Goal: Information Seeking & Learning: Check status

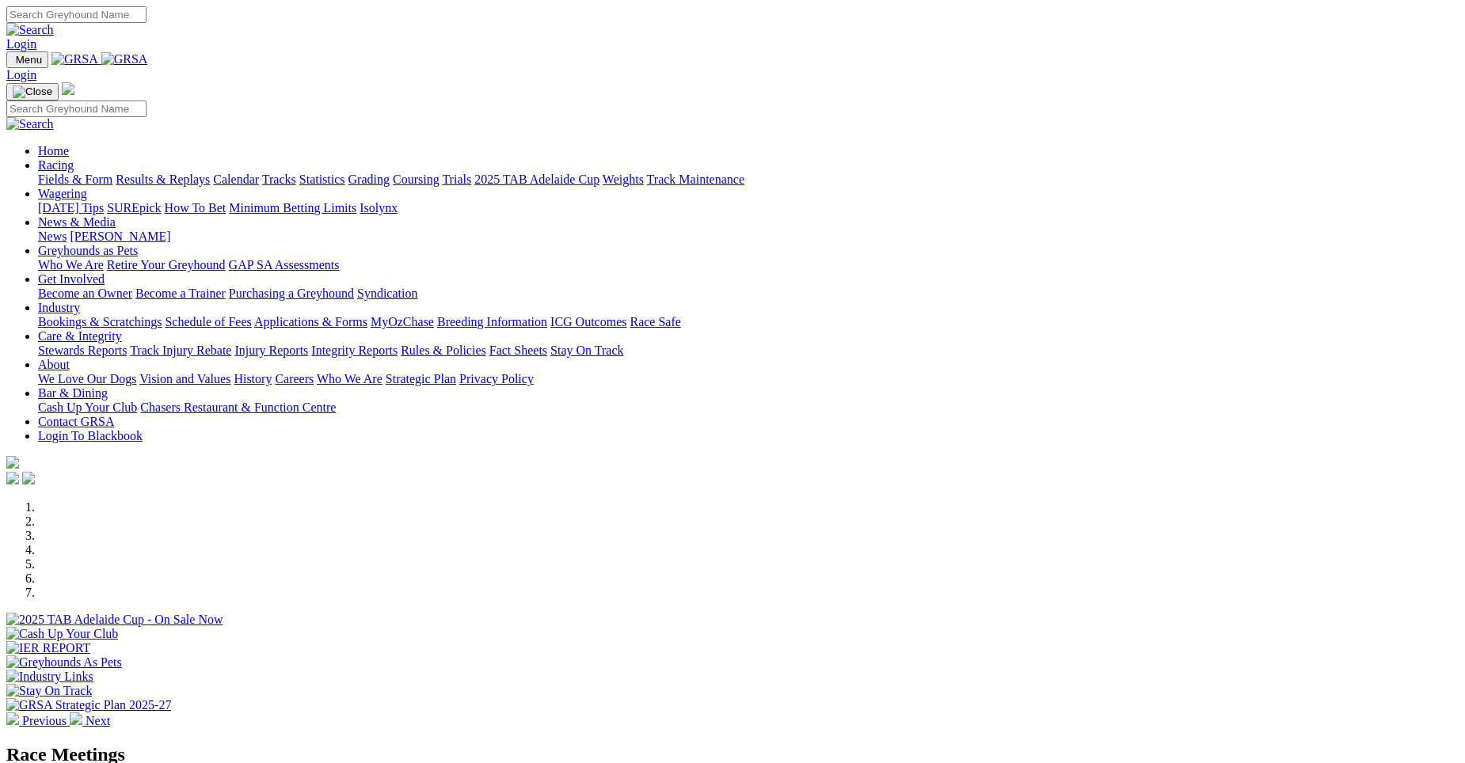
scroll to position [474, 0]
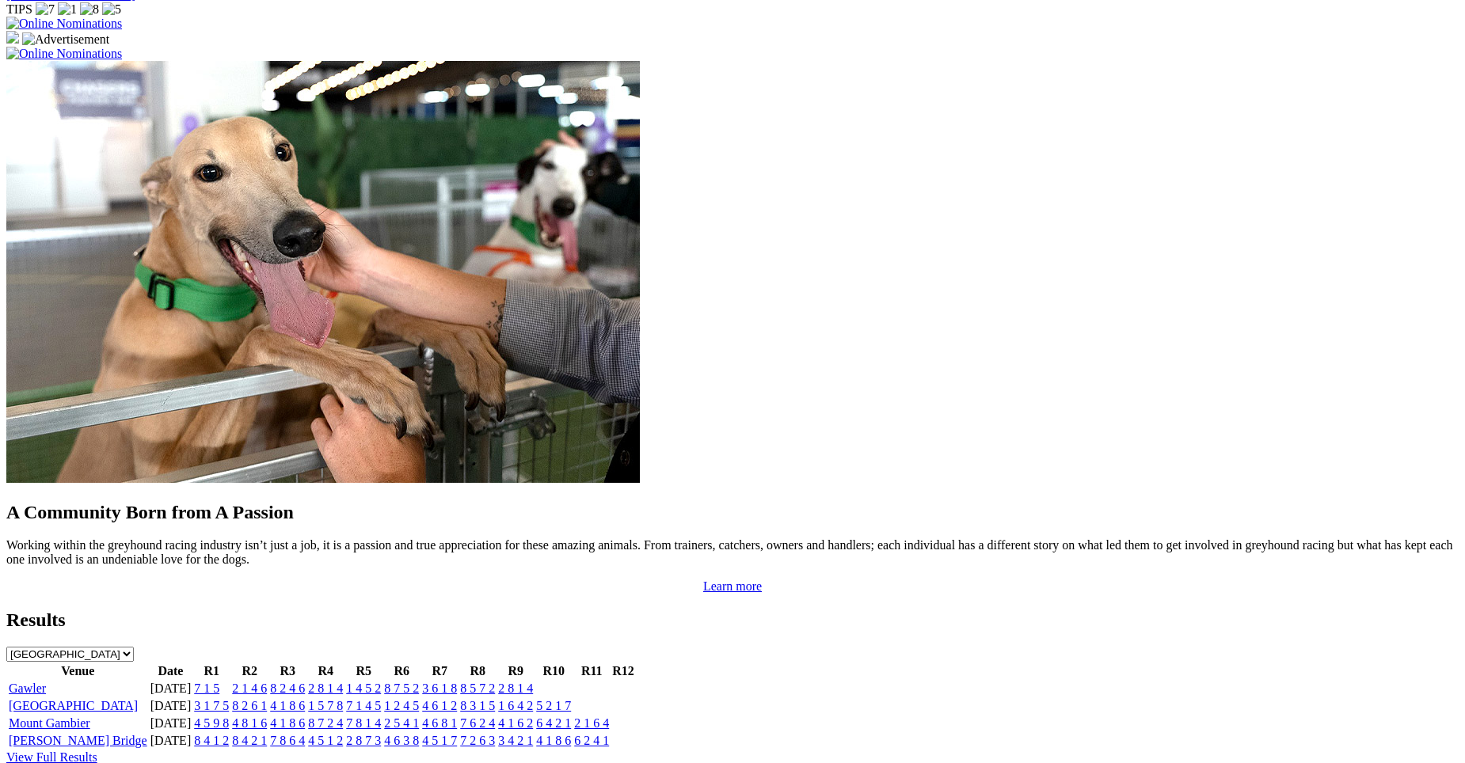
scroll to position [1237, 0]
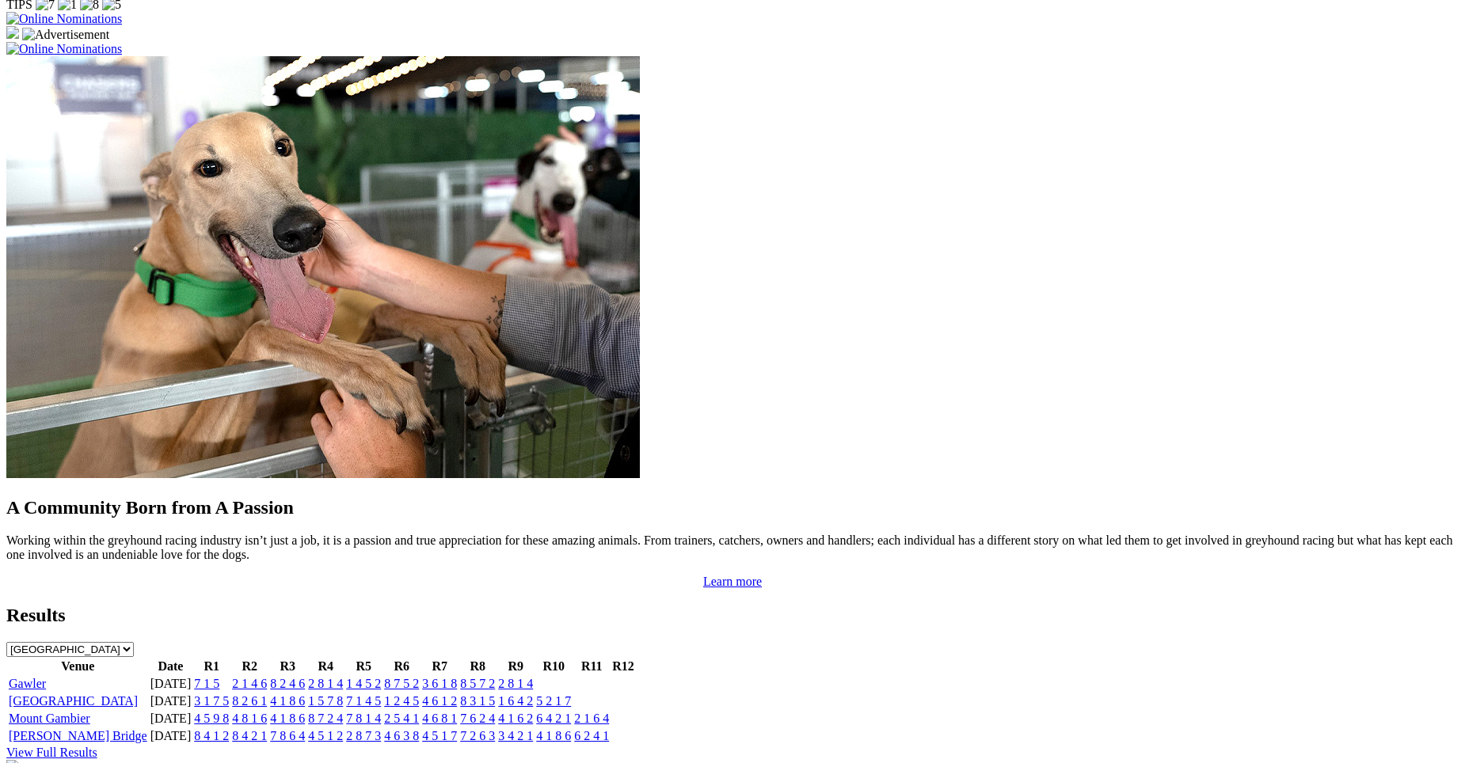
click at [219, 677] on link "7 1 5" at bounding box center [206, 683] width 25 height 13
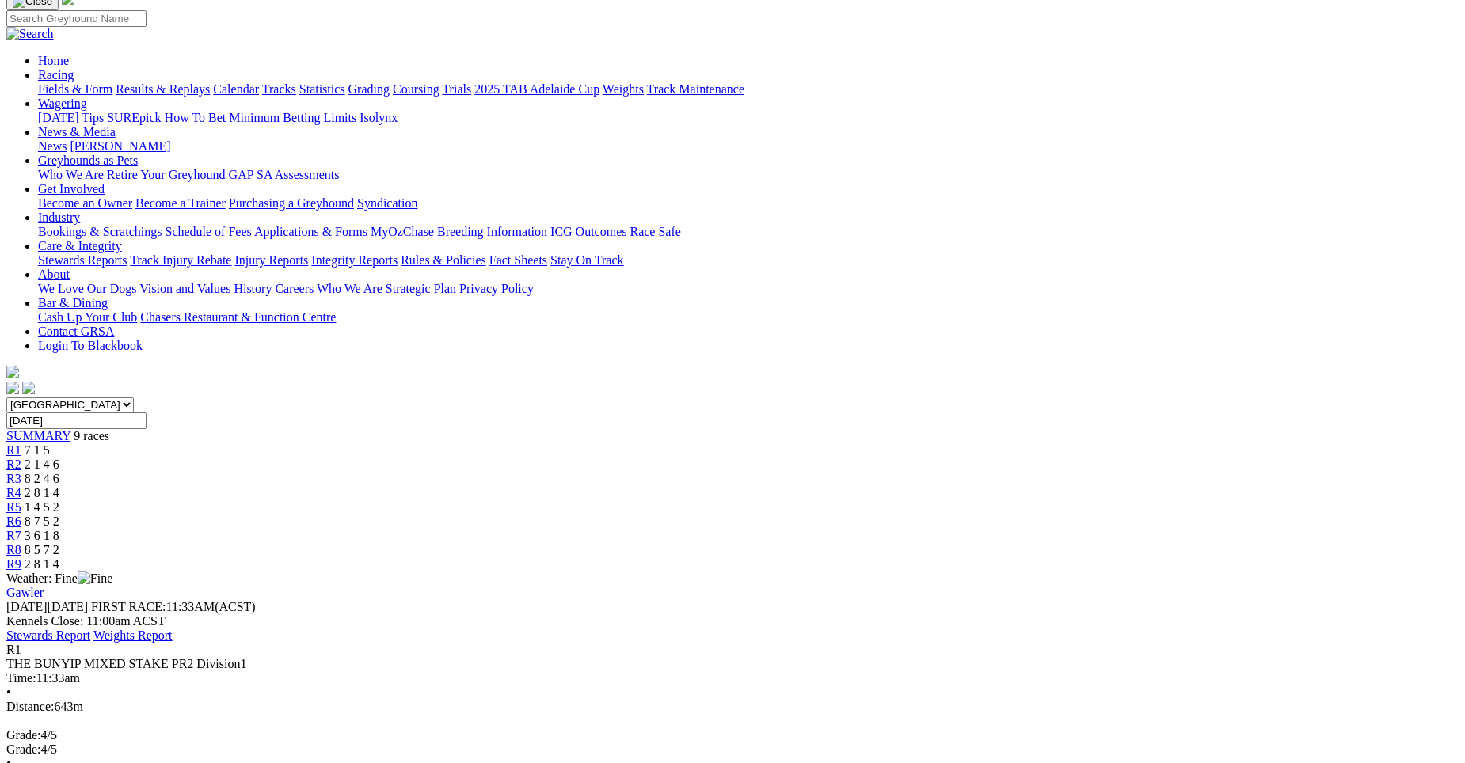
scroll to position [120, 0]
click at [59, 456] on span "2 1 4 6" at bounding box center [42, 462] width 35 height 13
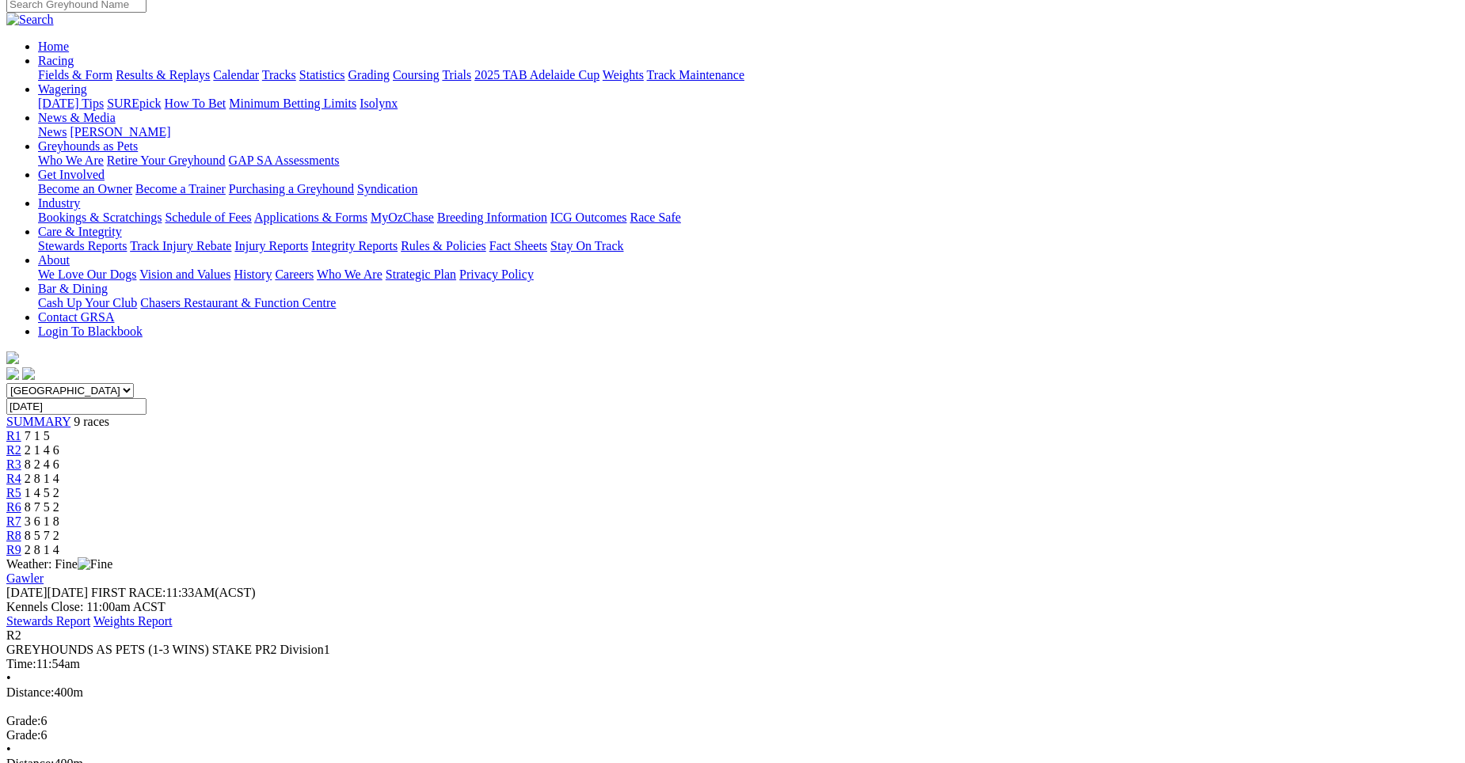
click at [21, 458] on span "R3" at bounding box center [13, 464] width 15 height 13
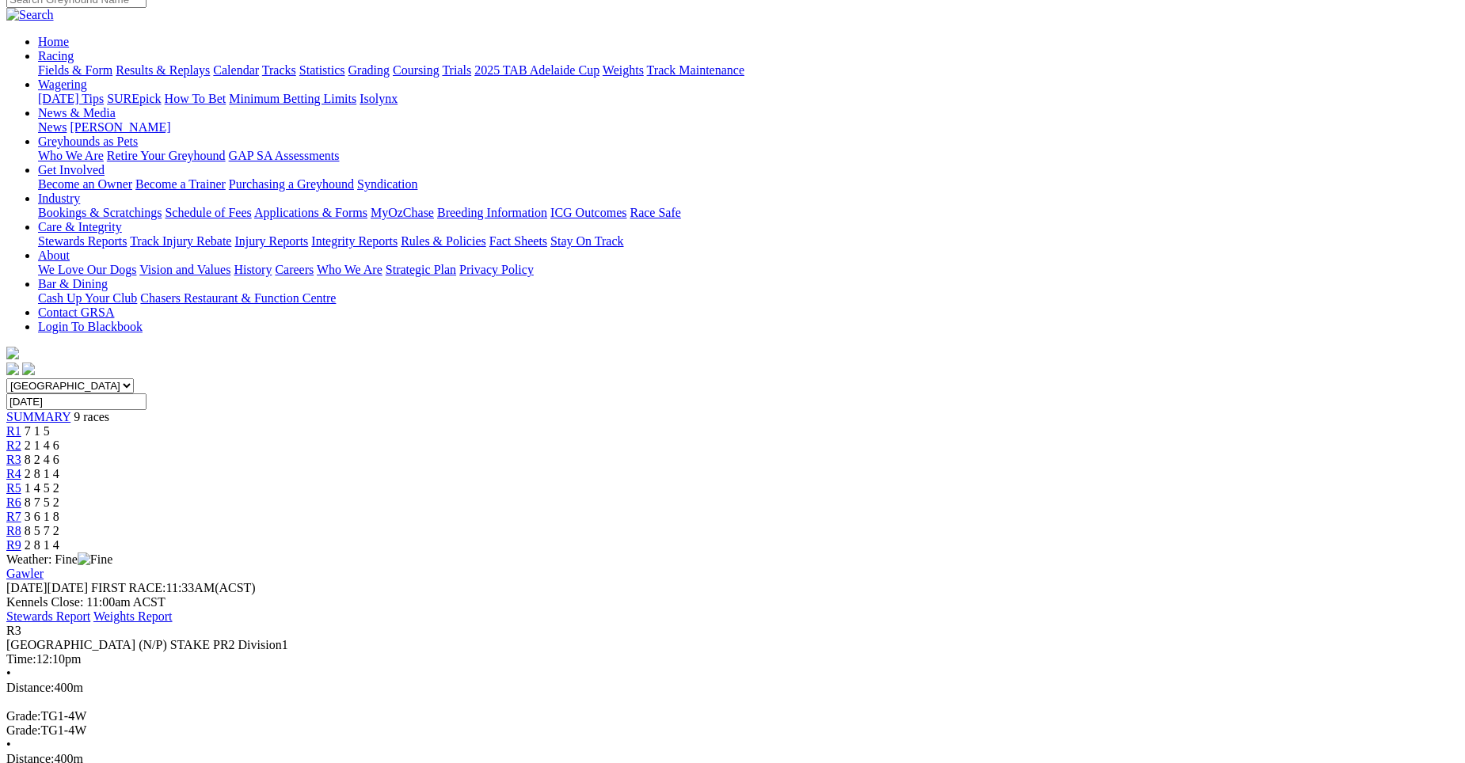
scroll to position [137, 0]
click at [692, 468] on div "R4 2 8 1 4" at bounding box center [732, 475] width 1452 height 14
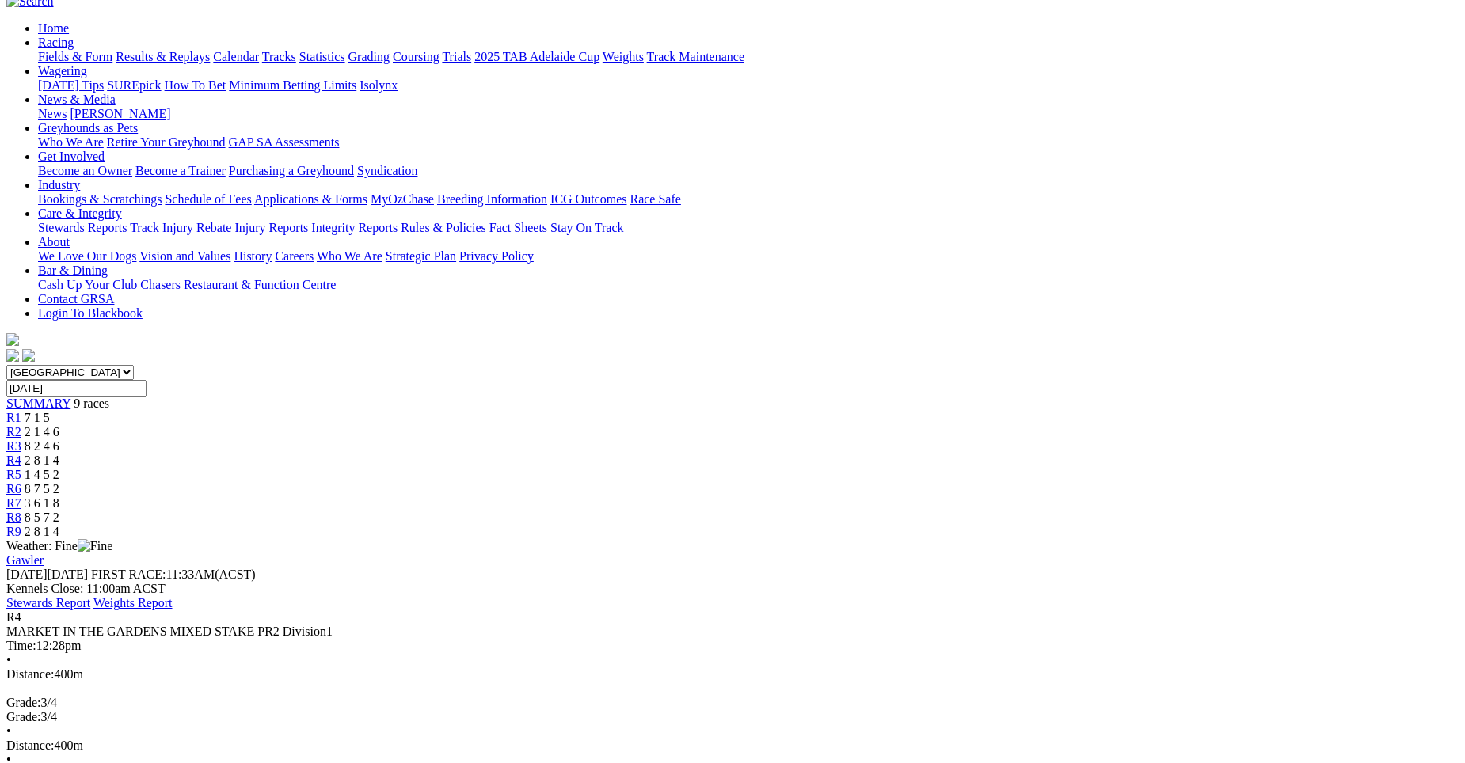
scroll to position [150, 0]
click at [59, 469] on span "1 4 5 2" at bounding box center [42, 475] width 35 height 13
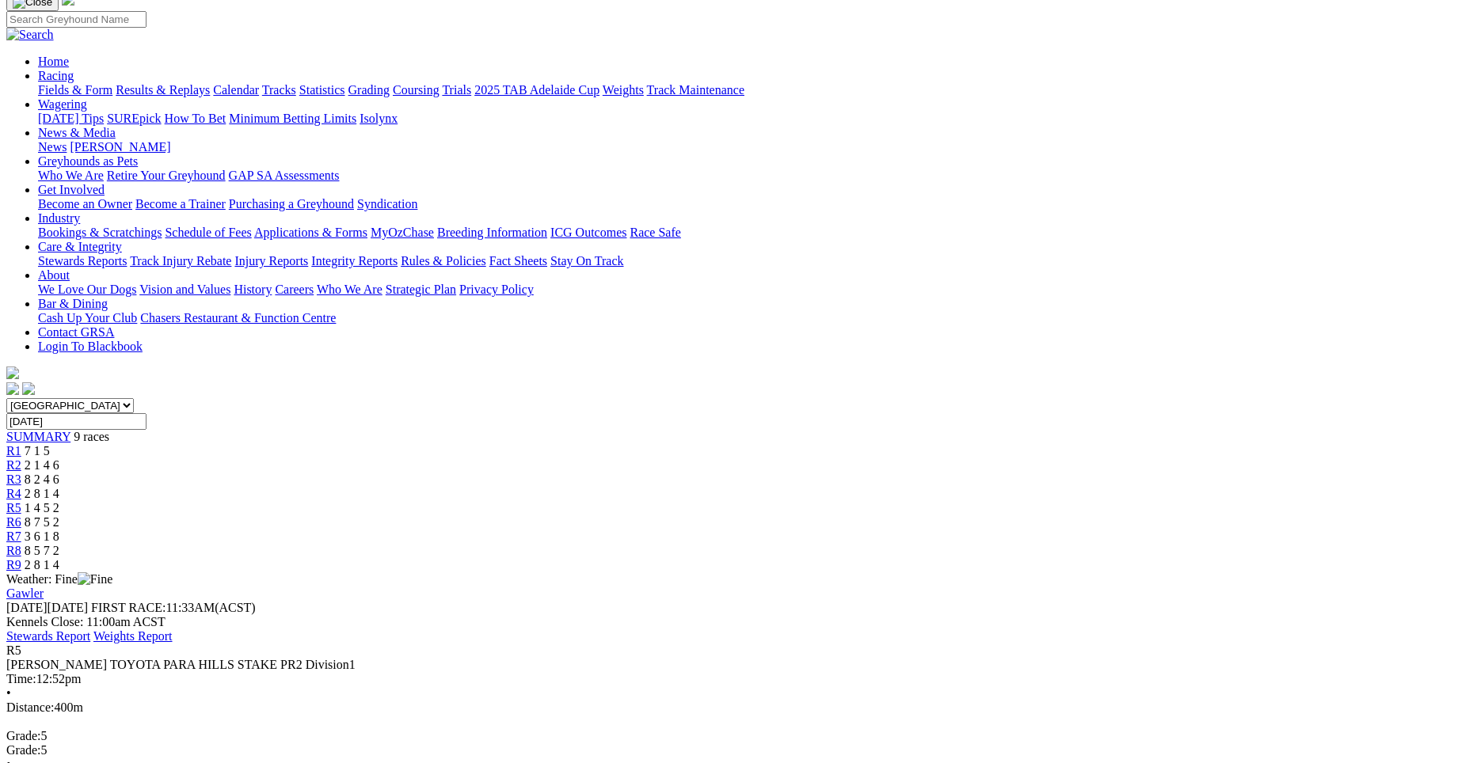
scroll to position [117, 0]
click at [21, 516] on span "R6" at bounding box center [13, 522] width 15 height 13
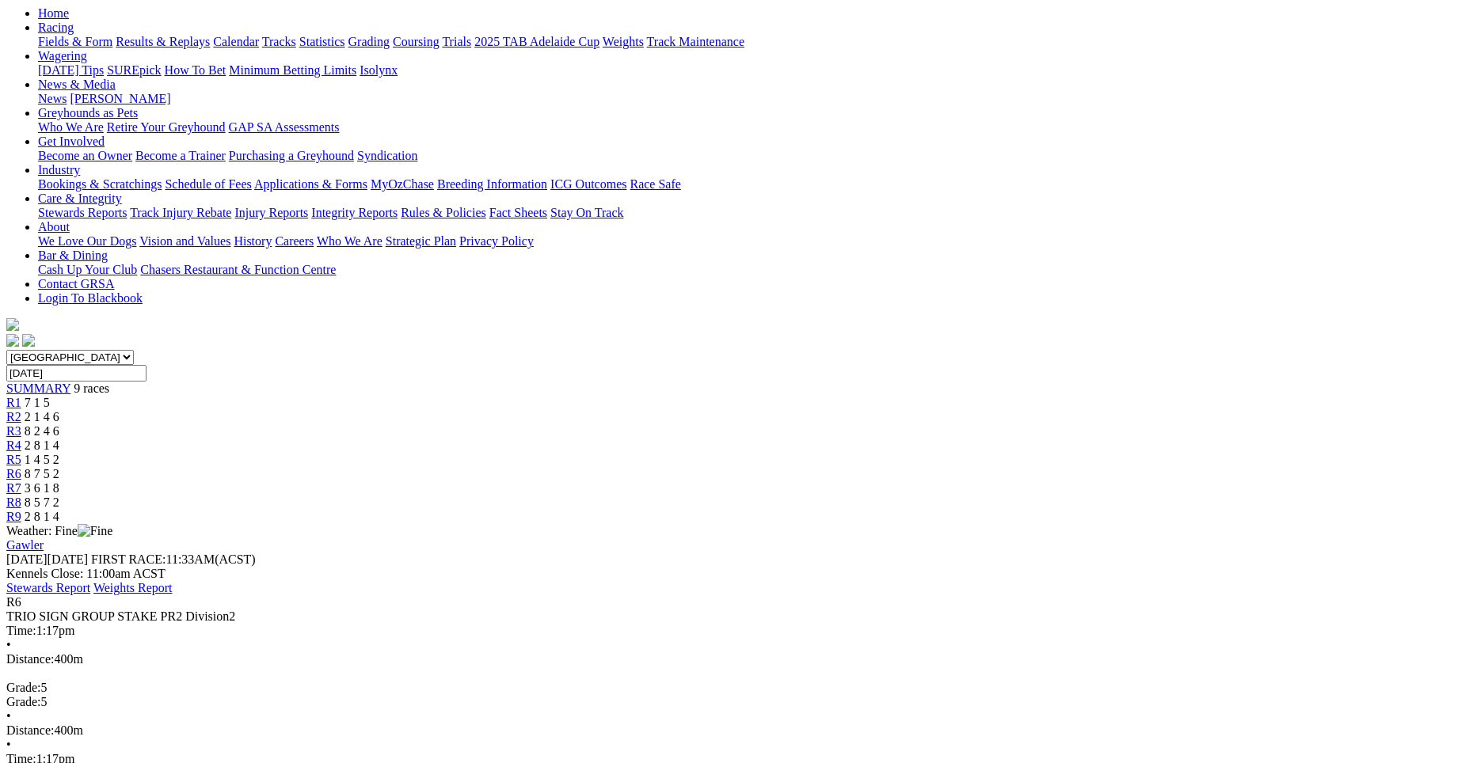
scroll to position [165, 0]
click at [59, 482] on span "3 6 1 8" at bounding box center [42, 488] width 35 height 13
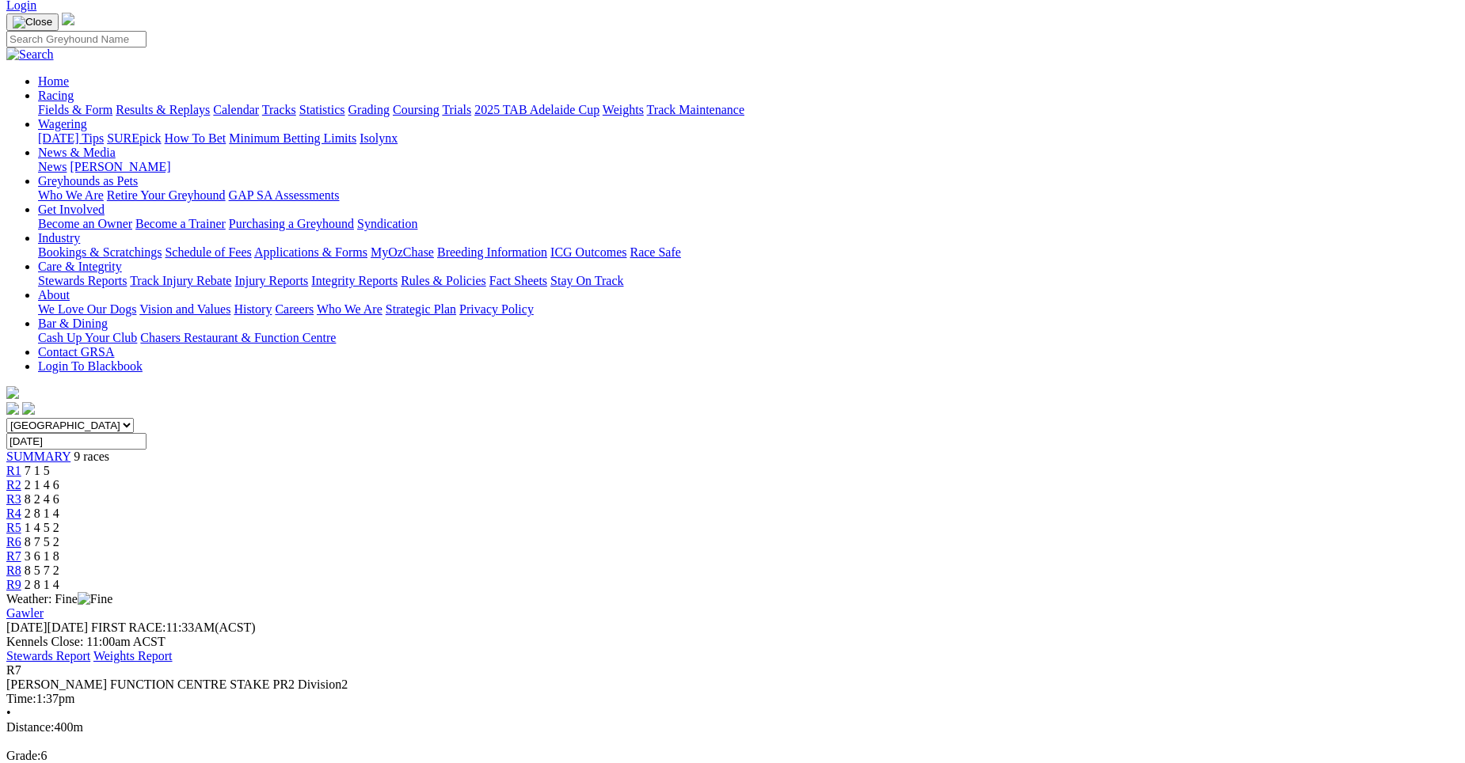
scroll to position [76, 0]
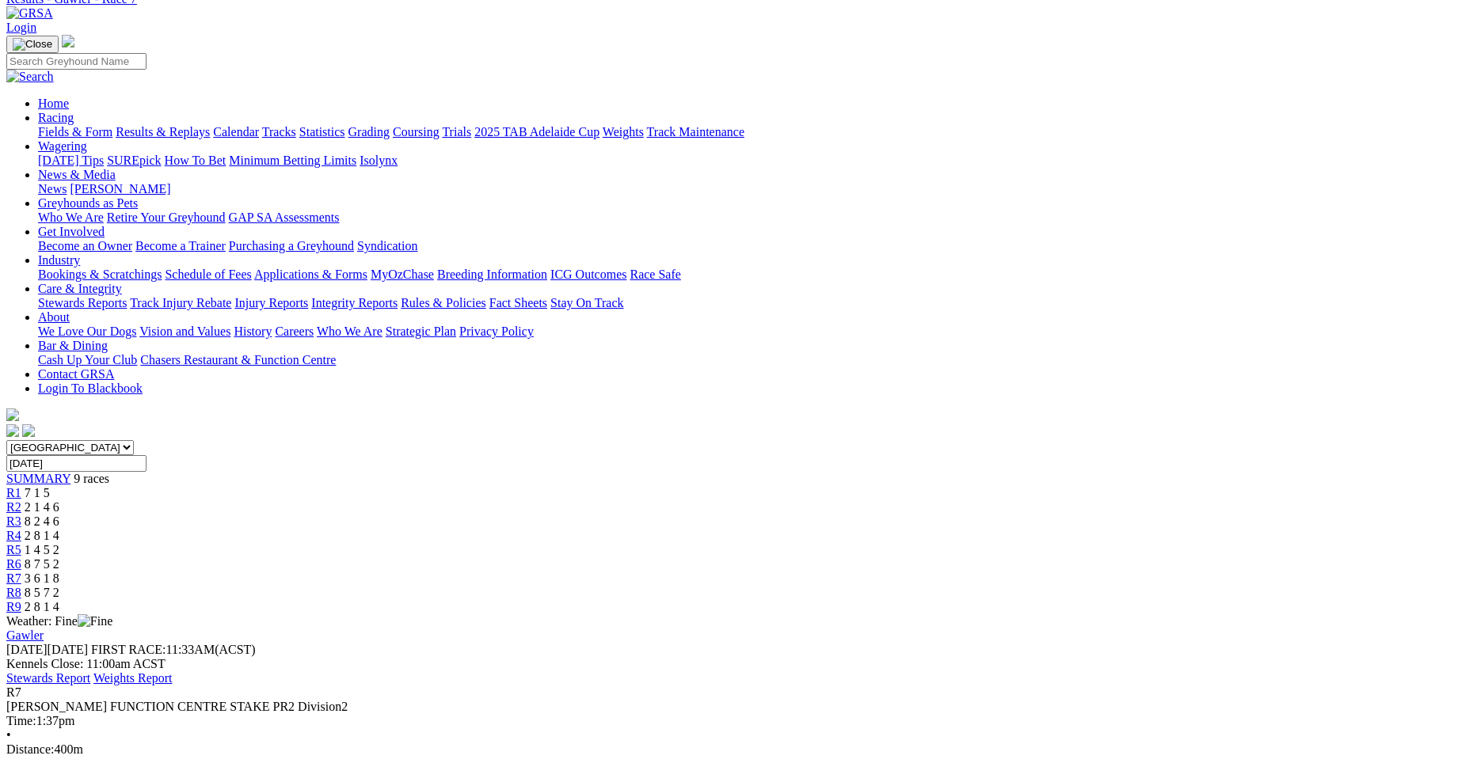
click at [59, 586] on span "8 5 7 2" at bounding box center [42, 592] width 35 height 13
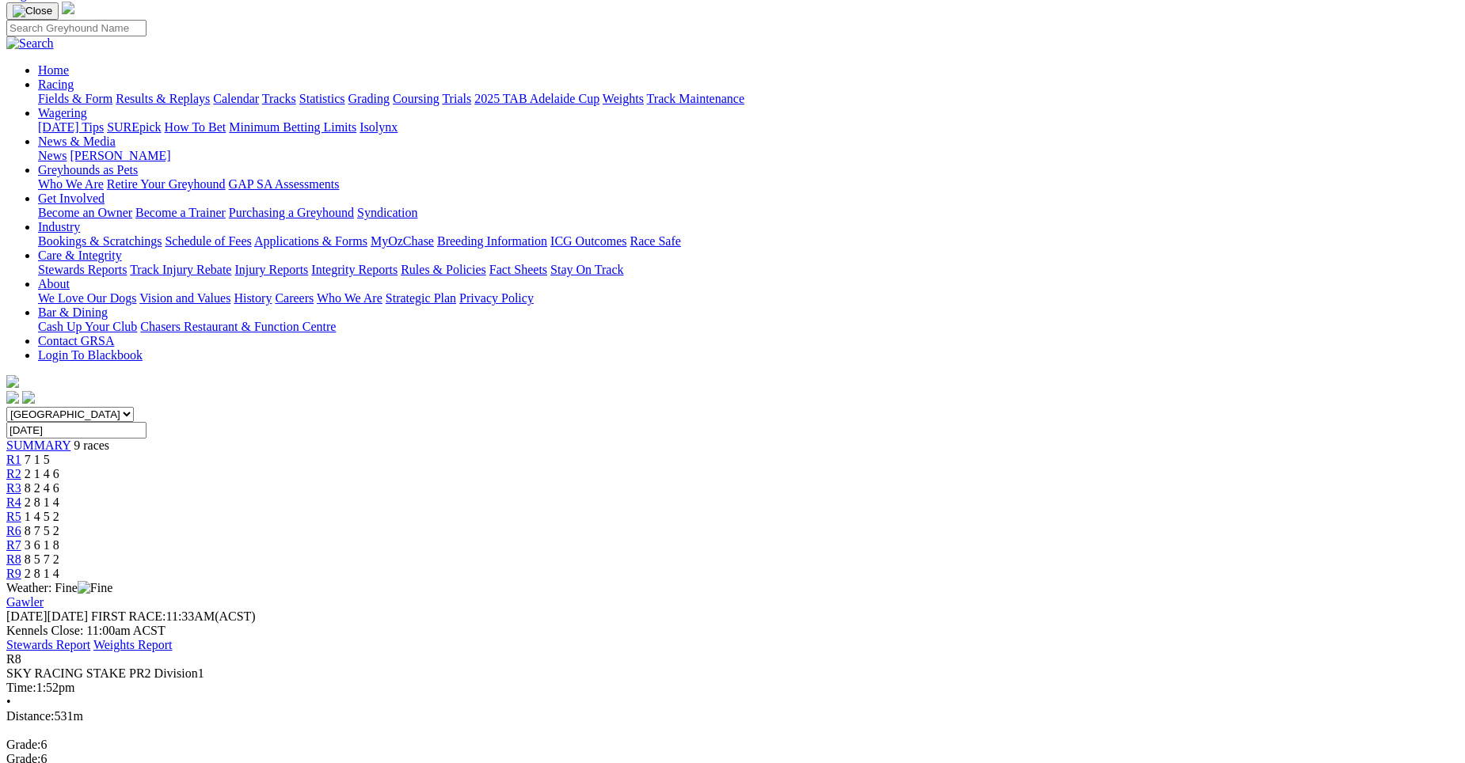
scroll to position [85, 0]
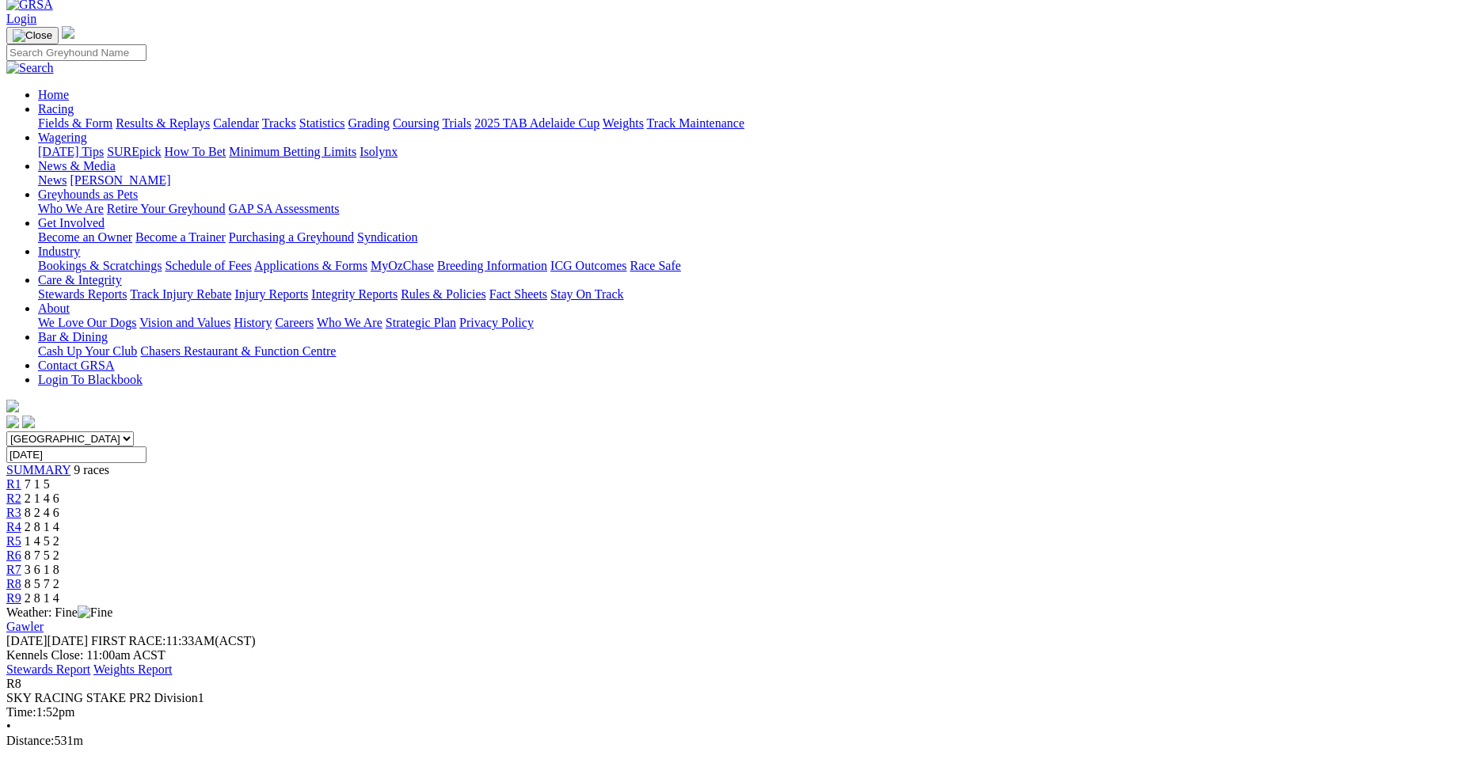
click at [1178, 591] on div "R9 2 8 1 4" at bounding box center [732, 598] width 1452 height 14
